Goal: Navigation & Orientation: Find specific page/section

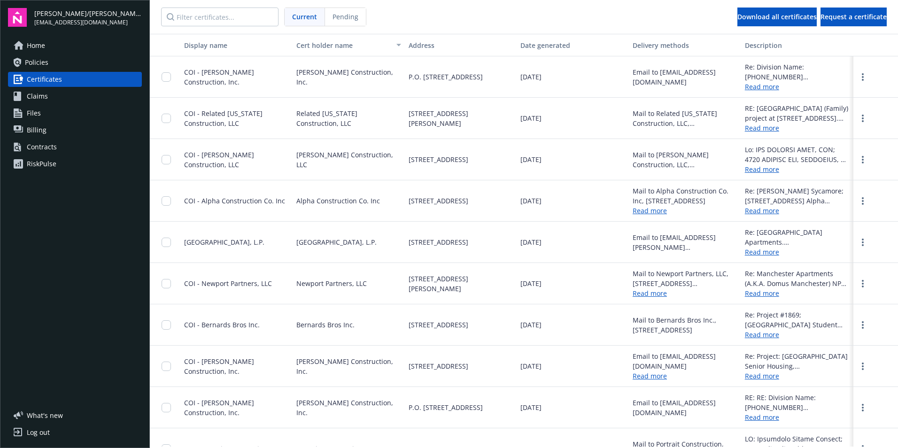
click at [51, 69] on link "Policies" at bounding box center [75, 62] width 134 height 15
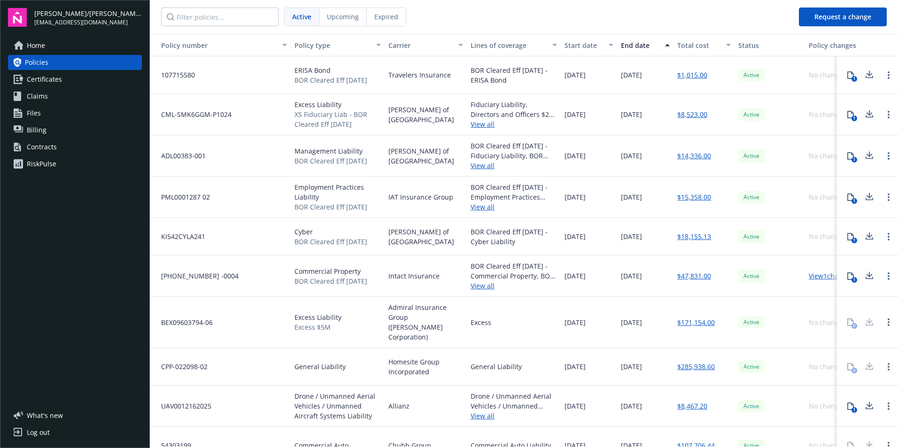
click at [49, 49] on link "Home" at bounding box center [75, 45] width 134 height 15
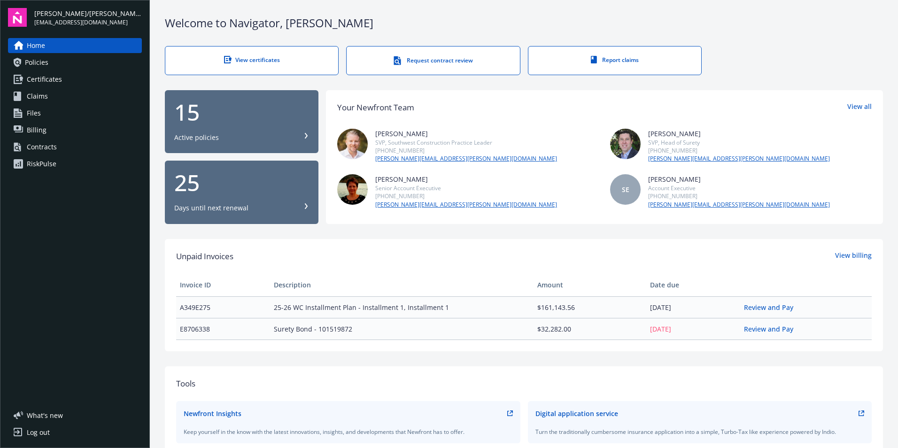
click at [249, 200] on div "25 Days until next renewal" at bounding box center [241, 191] width 135 height 41
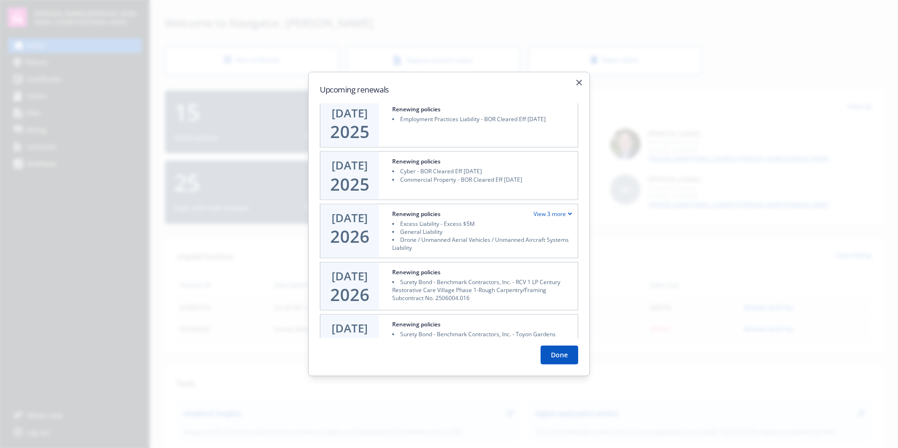
scroll to position [87, 0]
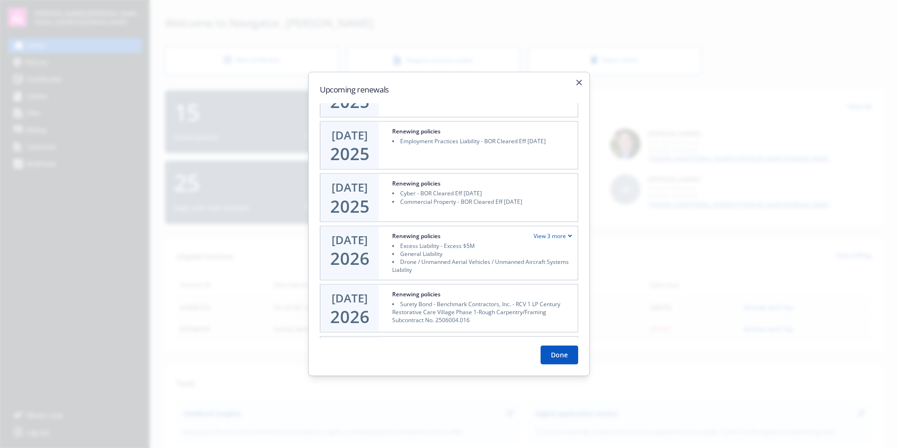
click at [543, 236] on div "View 3 more" at bounding box center [552, 236] width 38 height 8
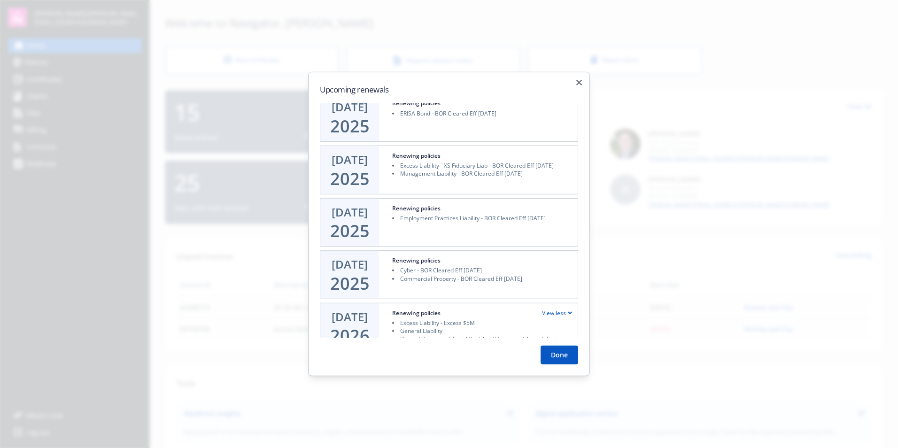
scroll to position [0, 0]
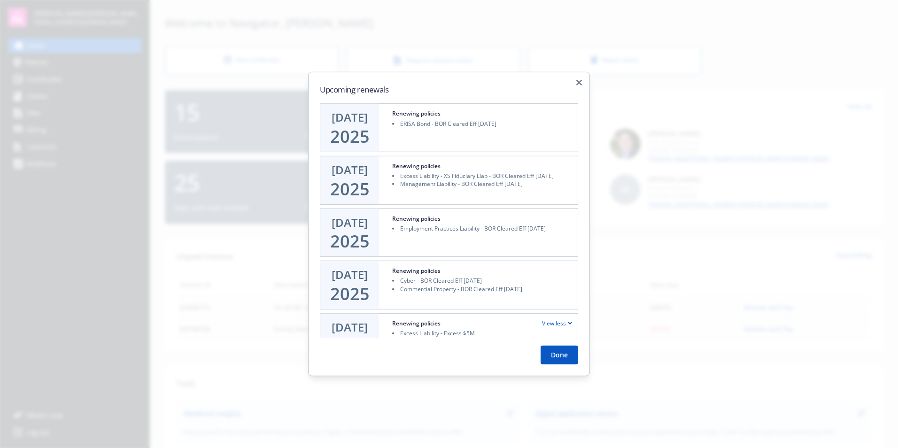
click at [562, 351] on button "Done" at bounding box center [559, 355] width 38 height 19
